Goal: Check status: Check status

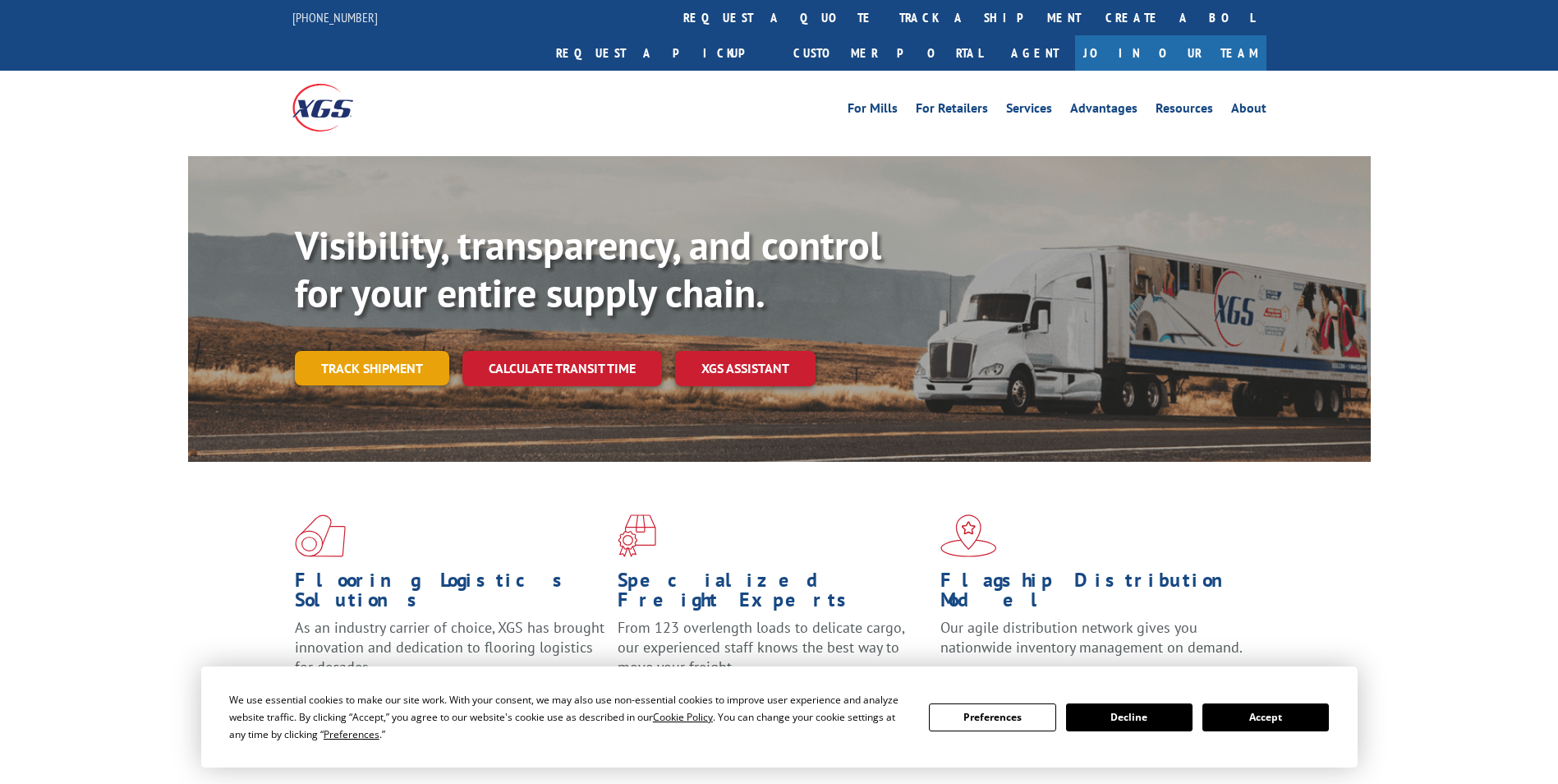
click at [372, 351] on link "Track shipment" at bounding box center [371, 368] width 154 height 35
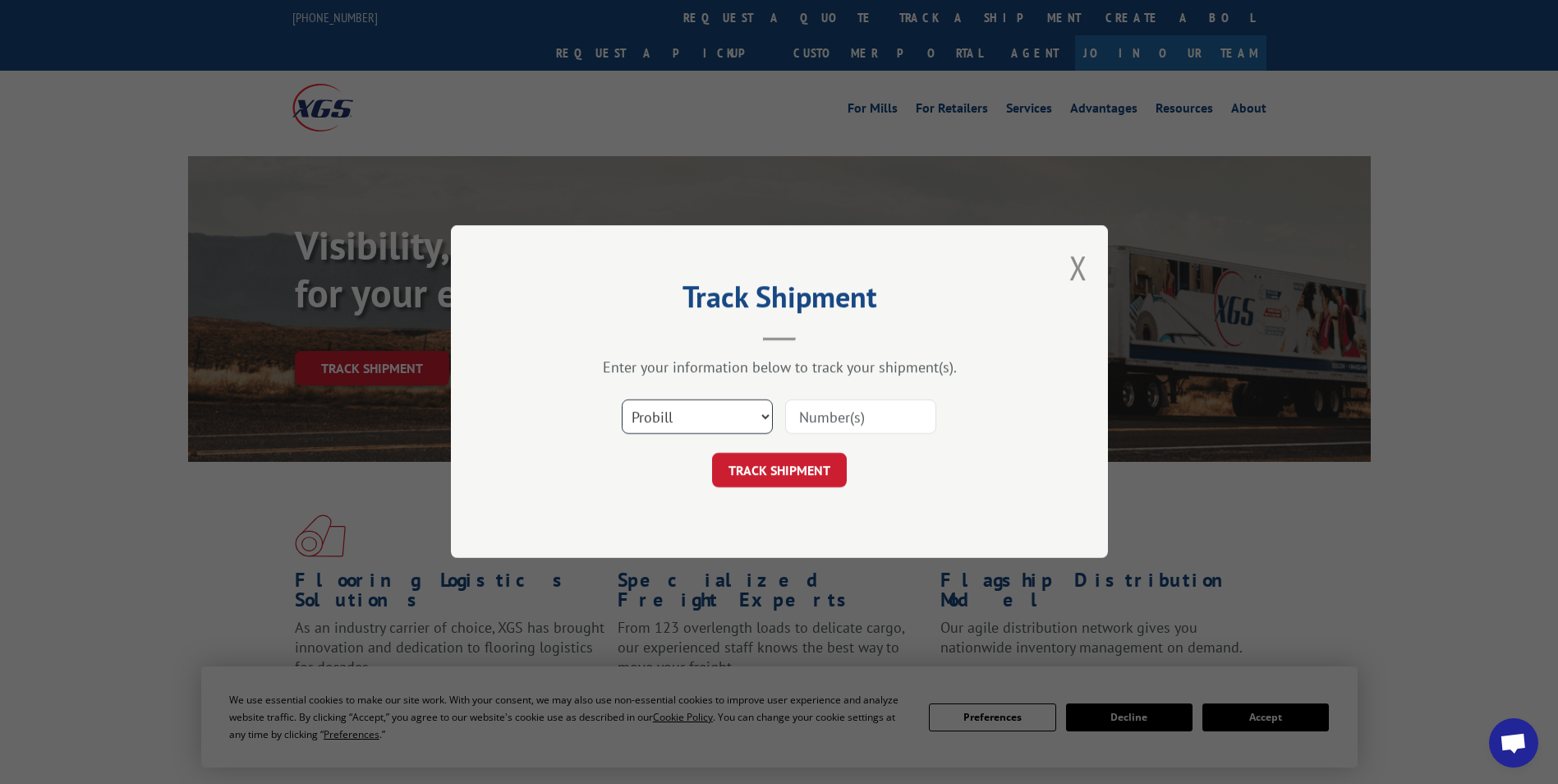
click at [670, 414] on select "Select category... Probill BOL PO" at bounding box center [697, 418] width 151 height 35
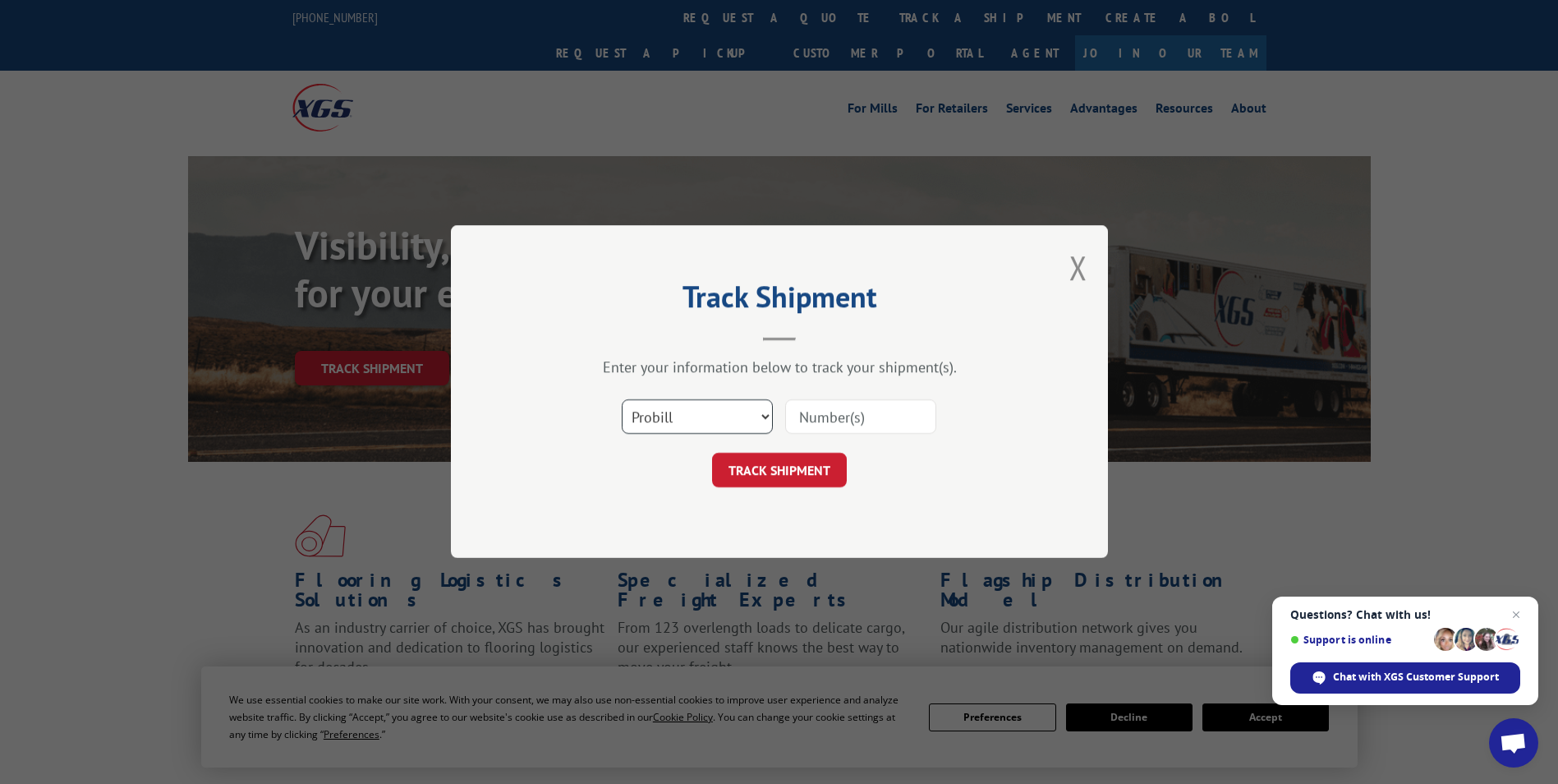
select select "bol"
click at [622, 400] on select "Select category... Probill BOL PO" at bounding box center [697, 418] width 151 height 35
click at [809, 415] on input at bounding box center [861, 418] width 151 height 35
paste input "6025459"
type input "6025459"
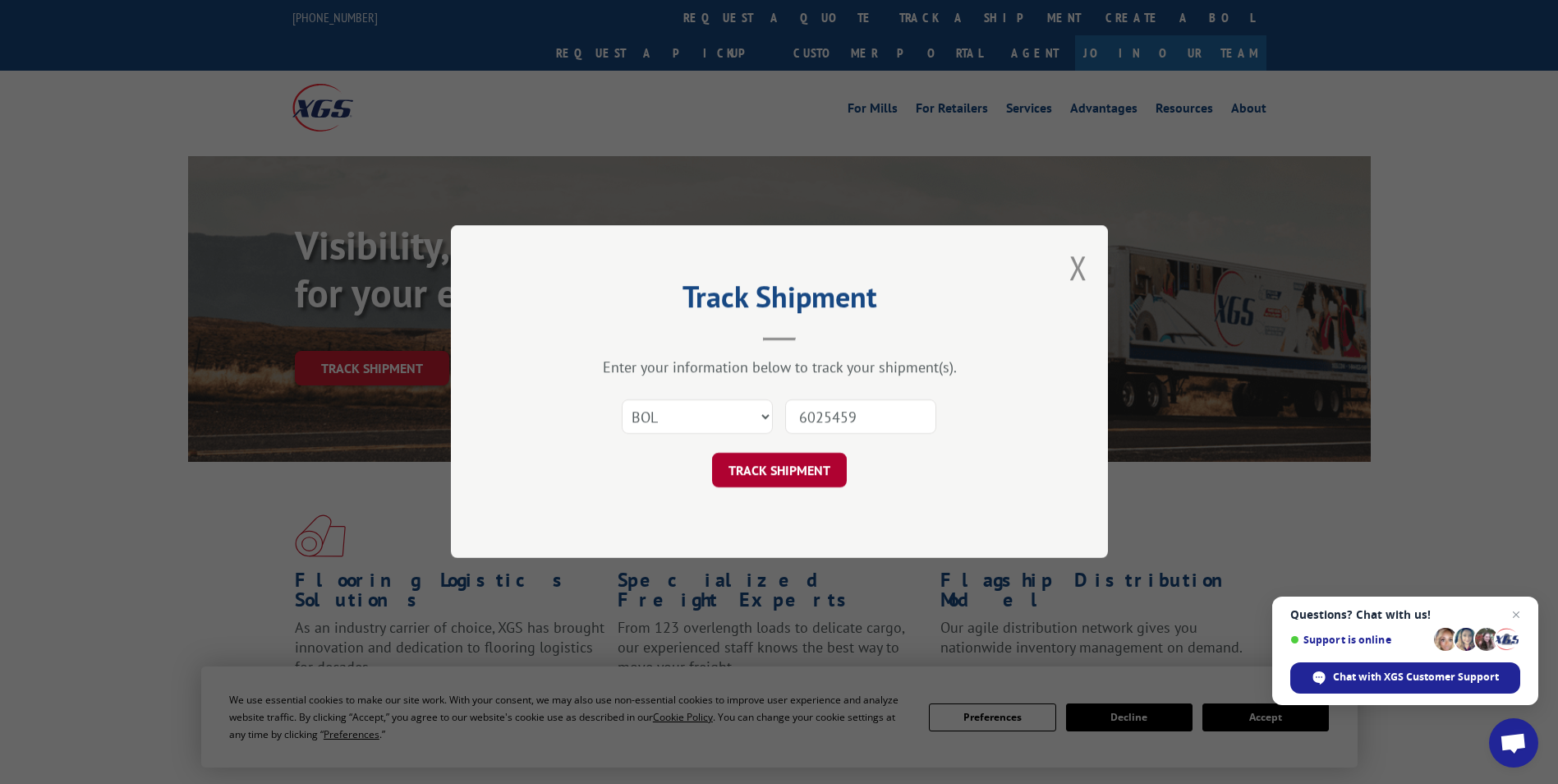
click at [788, 469] on button "TRACK SHIPMENT" at bounding box center [779, 470] width 135 height 35
